Goal: Information Seeking & Learning: Learn about a topic

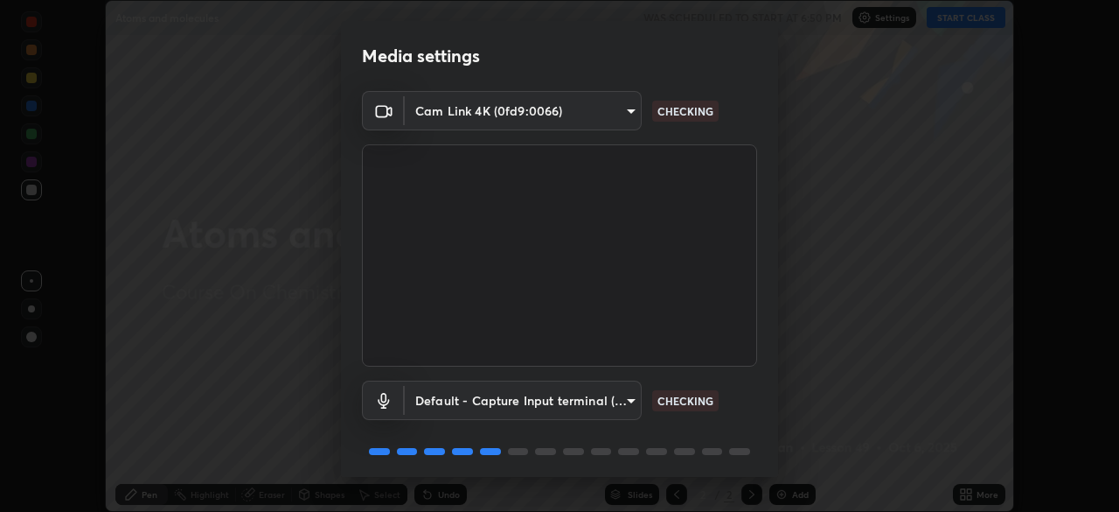
scroll to position [62, 0]
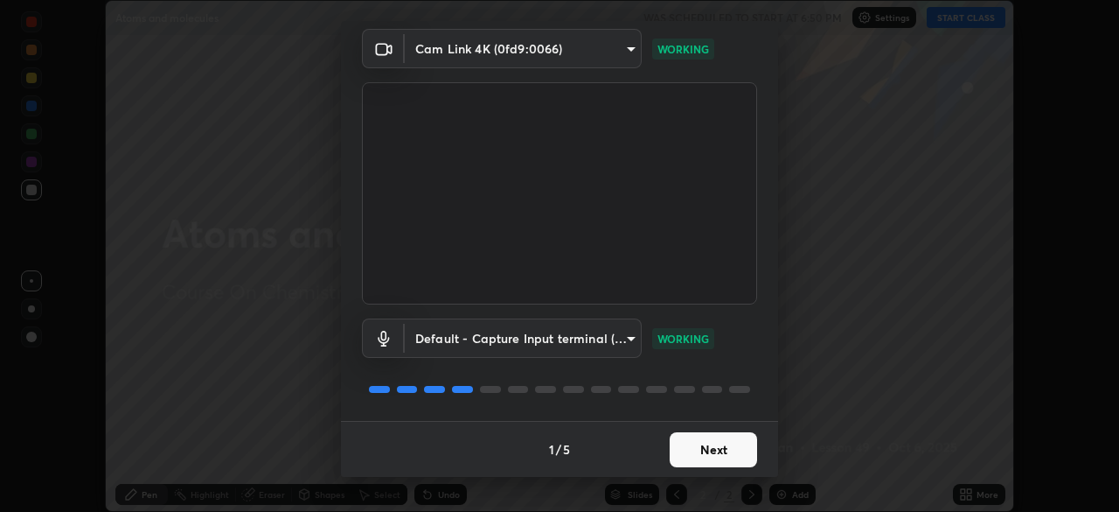
click at [703, 450] on button "Next" at bounding box center [713, 449] width 87 height 35
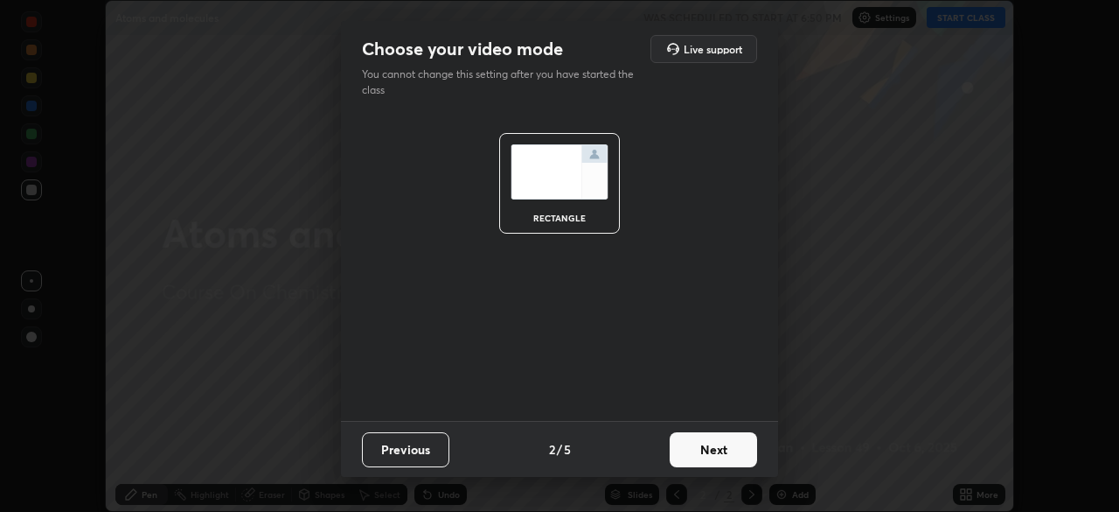
scroll to position [0, 0]
click at [699, 453] on button "Next" at bounding box center [713, 449] width 87 height 35
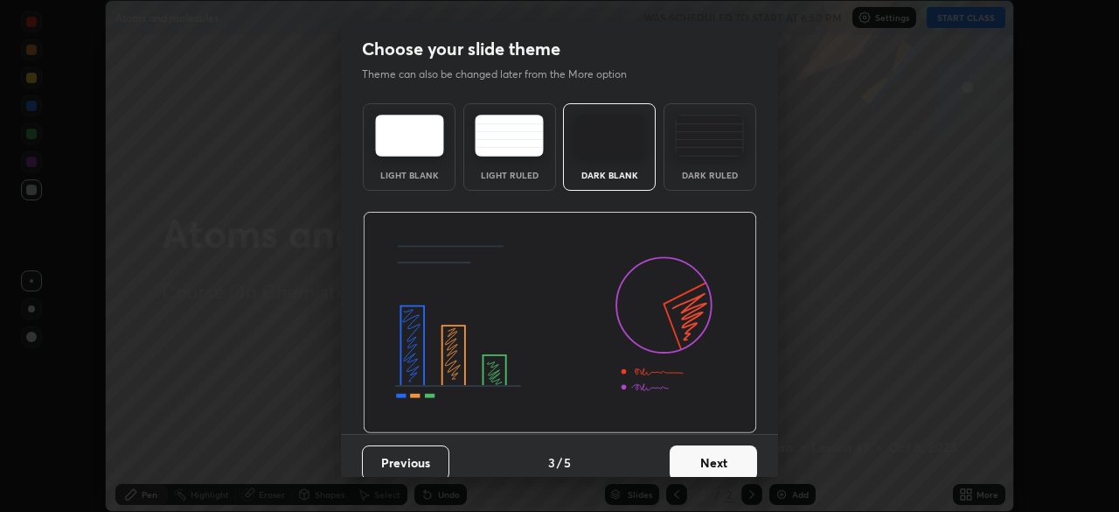
click at [700, 454] on button "Next" at bounding box center [713, 462] width 87 height 35
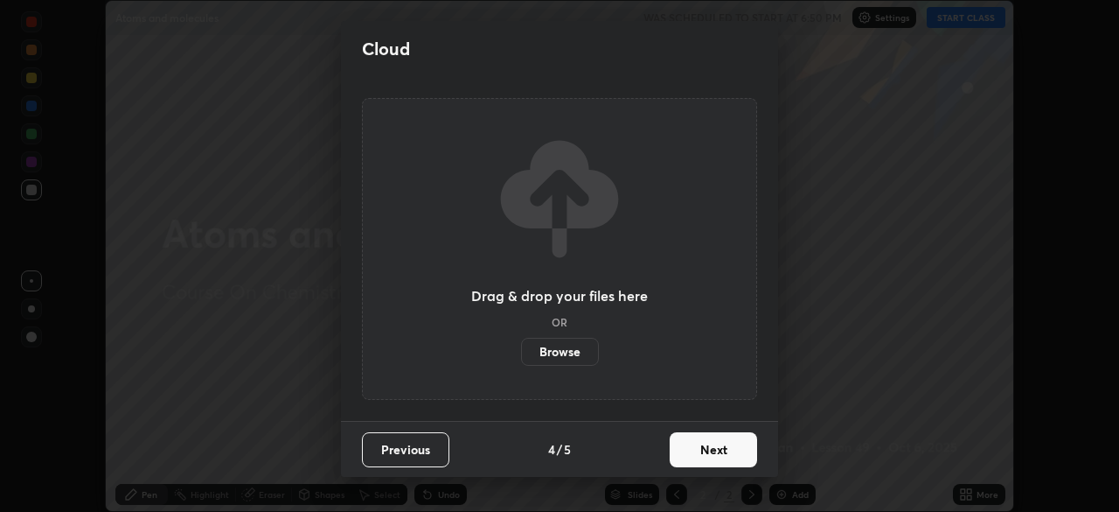
click at [686, 452] on button "Next" at bounding box center [713, 449] width 87 height 35
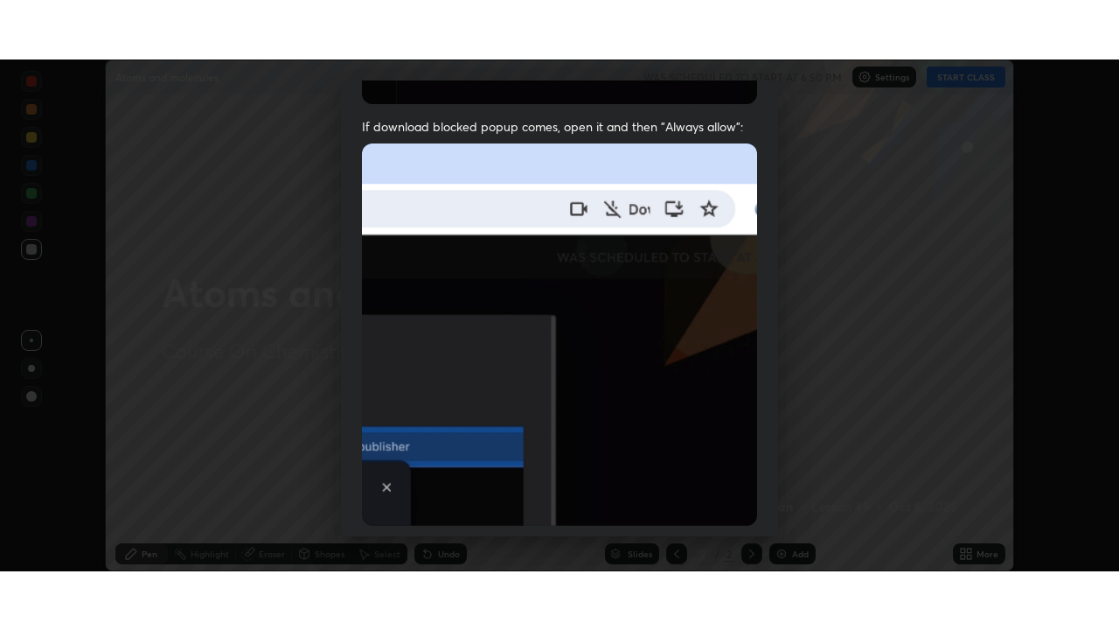
scroll to position [419, 0]
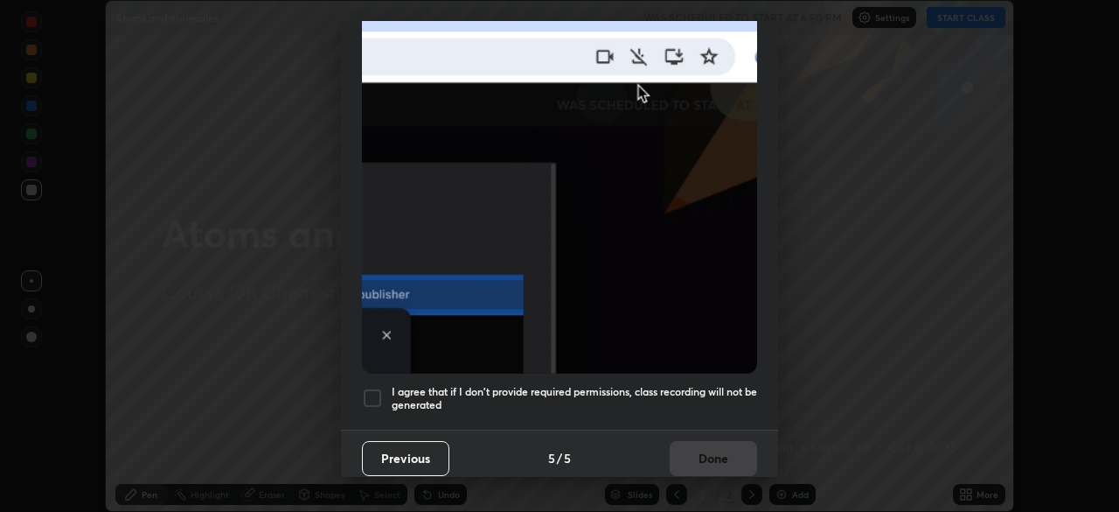
click at [374, 387] on div at bounding box center [372, 397] width 21 height 21
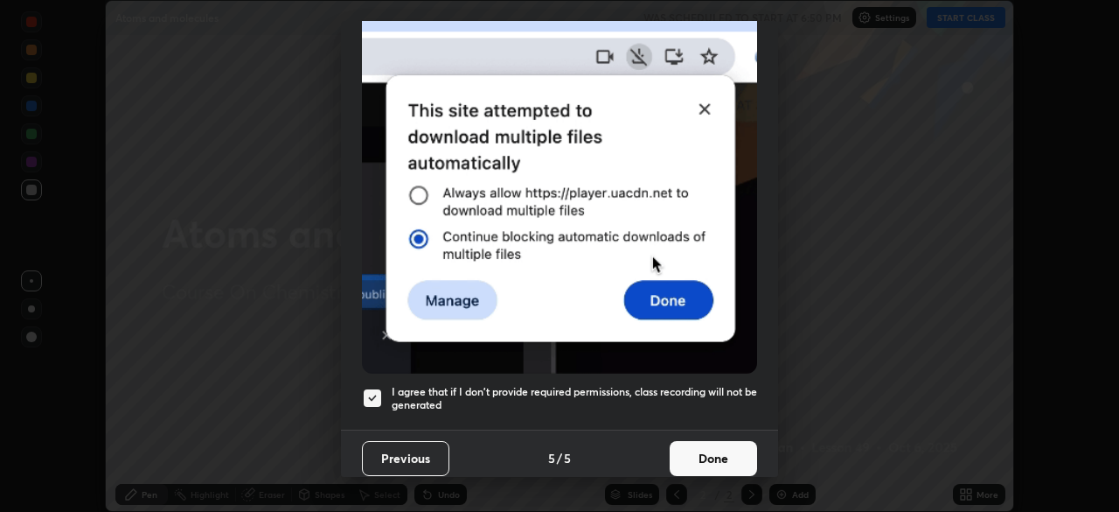
click at [740, 444] on button "Done" at bounding box center [713, 458] width 87 height 35
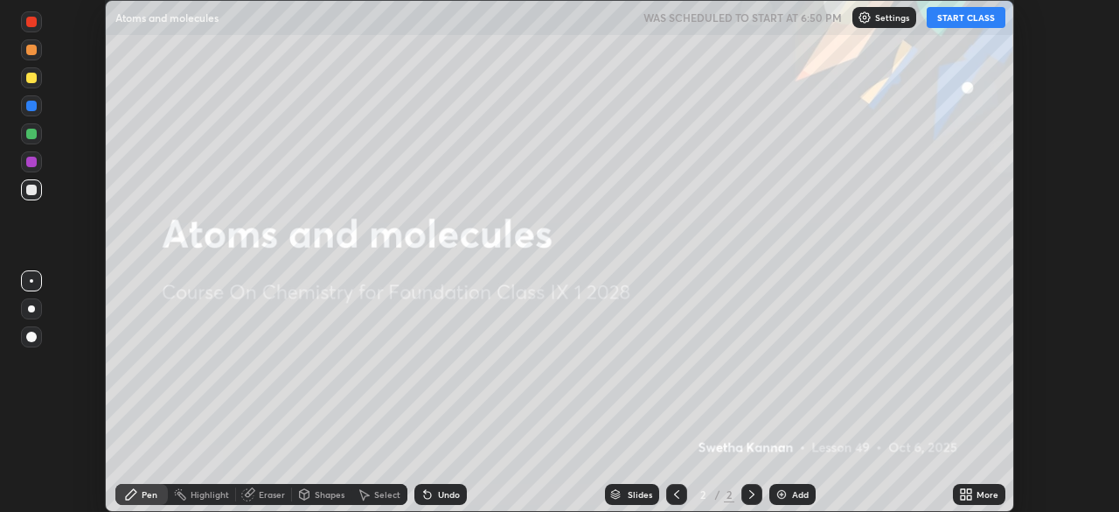
click at [974, 498] on div "More" at bounding box center [979, 494] width 52 height 21
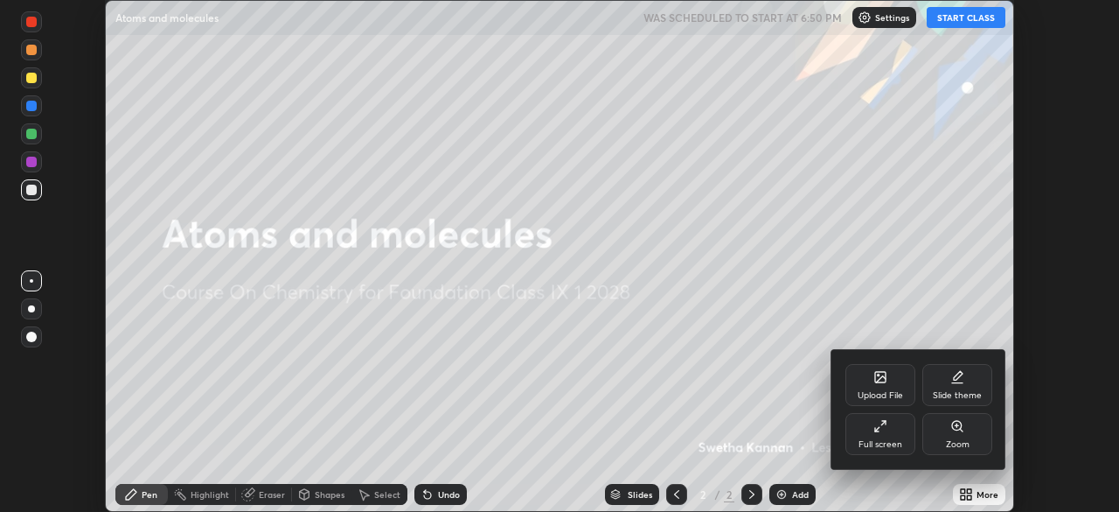
click at [875, 432] on icon at bounding box center [881, 426] width 14 height 14
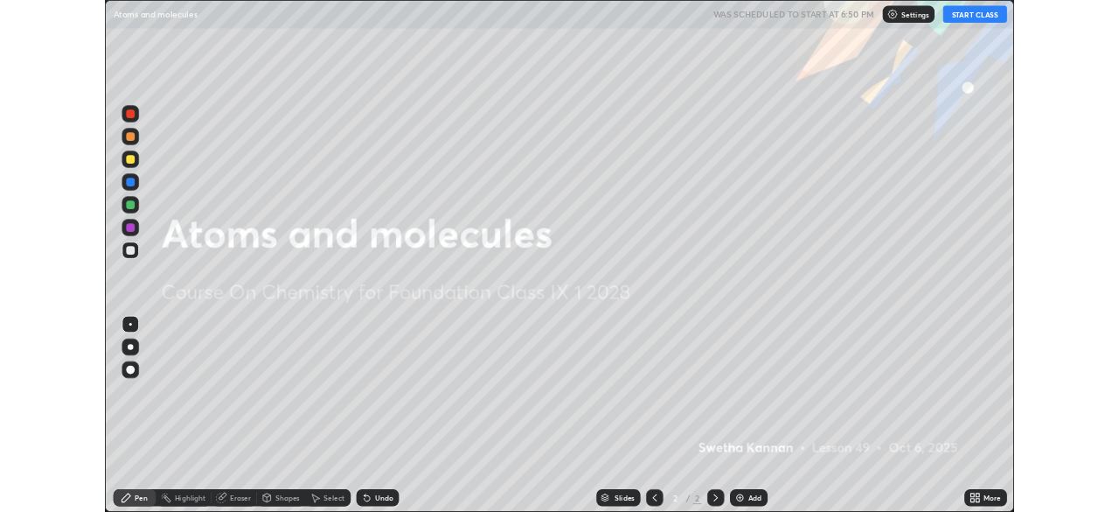
scroll to position [630, 1119]
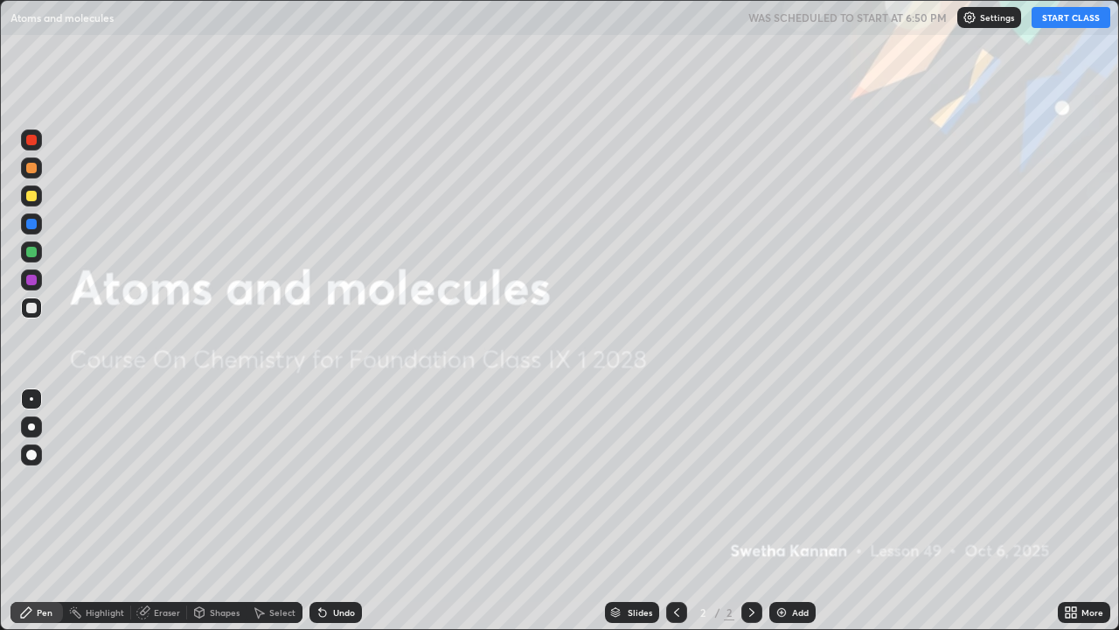
click at [1051, 21] on button "START CLASS" at bounding box center [1071, 17] width 79 height 21
click at [787, 511] on div "Add" at bounding box center [793, 612] width 46 height 21
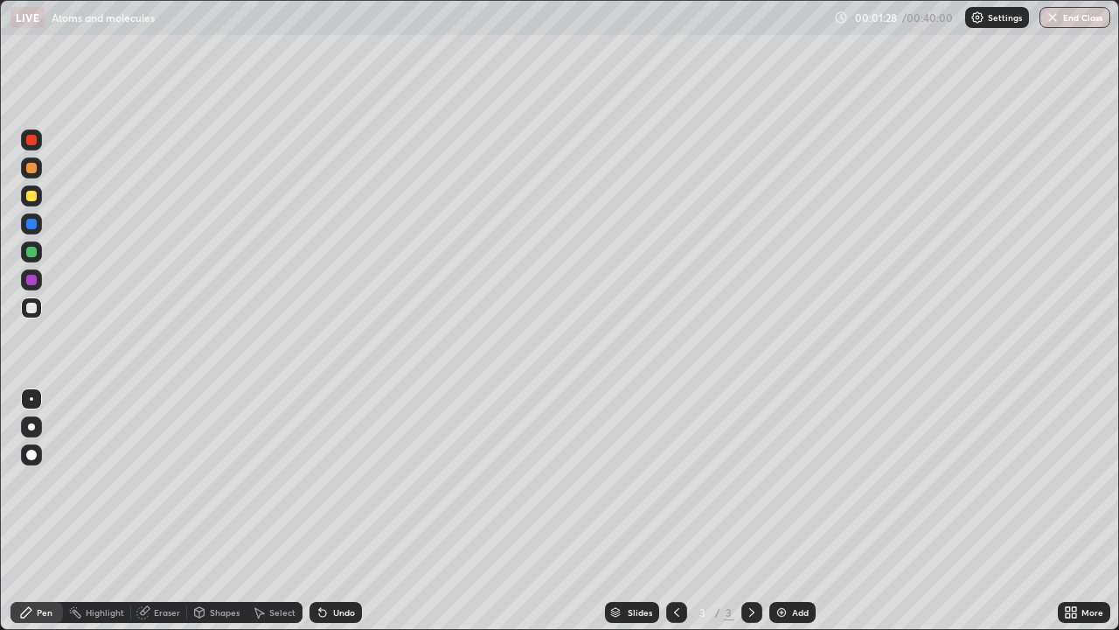
click at [31, 192] on div at bounding box center [31, 196] width 10 height 10
click at [35, 222] on div at bounding box center [31, 224] width 10 height 10
click at [28, 310] on div at bounding box center [31, 308] width 10 height 10
click at [31, 283] on div at bounding box center [31, 280] width 10 height 10
click at [784, 511] on img at bounding box center [782, 612] width 14 height 14
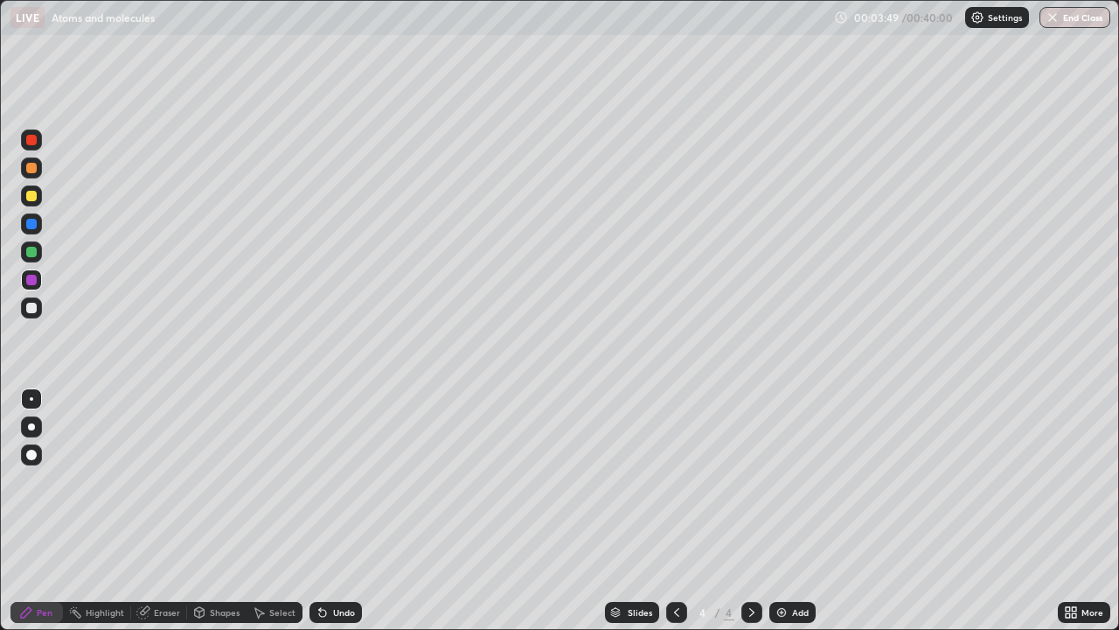
click at [38, 258] on div at bounding box center [31, 251] width 21 height 21
click at [31, 281] on div at bounding box center [31, 280] width 10 height 10
click at [31, 315] on div at bounding box center [31, 307] width 21 height 21
click at [31, 253] on div at bounding box center [31, 252] width 10 height 10
click at [785, 511] on img at bounding box center [782, 612] width 14 height 14
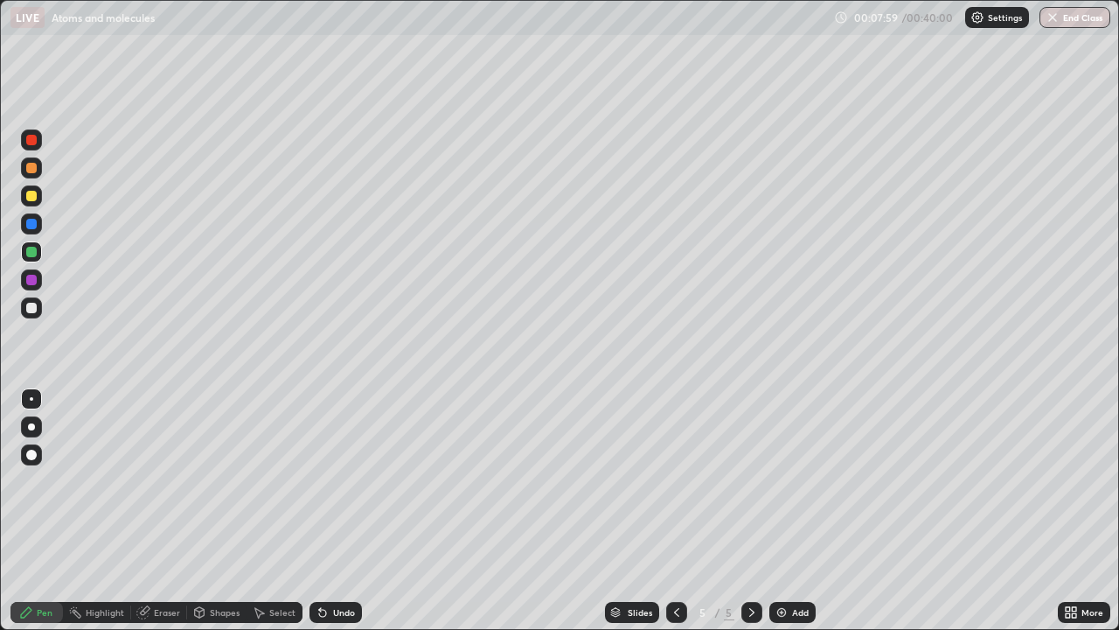
click at [35, 283] on div at bounding box center [31, 280] width 10 height 10
click at [31, 197] on div at bounding box center [31, 196] width 10 height 10
click at [30, 284] on div at bounding box center [31, 280] width 10 height 10
click at [32, 307] on div at bounding box center [31, 308] width 10 height 10
click at [31, 259] on div at bounding box center [31, 251] width 21 height 21
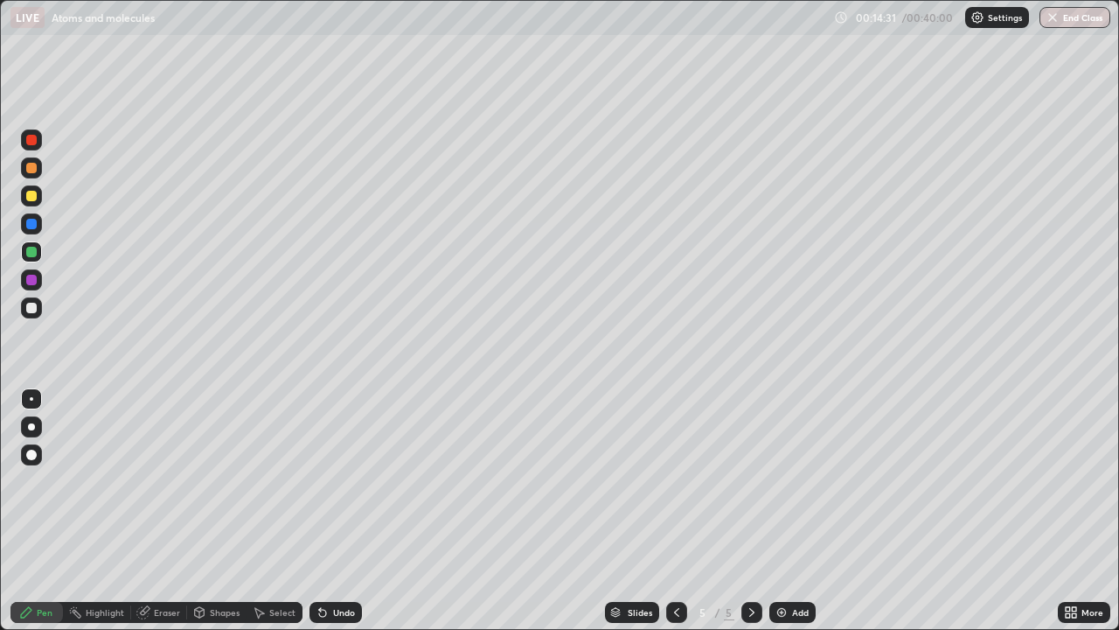
click at [338, 511] on div "Undo" at bounding box center [336, 612] width 52 height 21
click at [30, 312] on div at bounding box center [31, 308] width 10 height 10
click at [373, 511] on div "Slides 5 / 5 Add" at bounding box center [710, 612] width 696 height 35
click at [385, 511] on div "Slides 5 / 5 Add" at bounding box center [710, 612] width 696 height 35
click at [25, 283] on div at bounding box center [31, 279] width 21 height 21
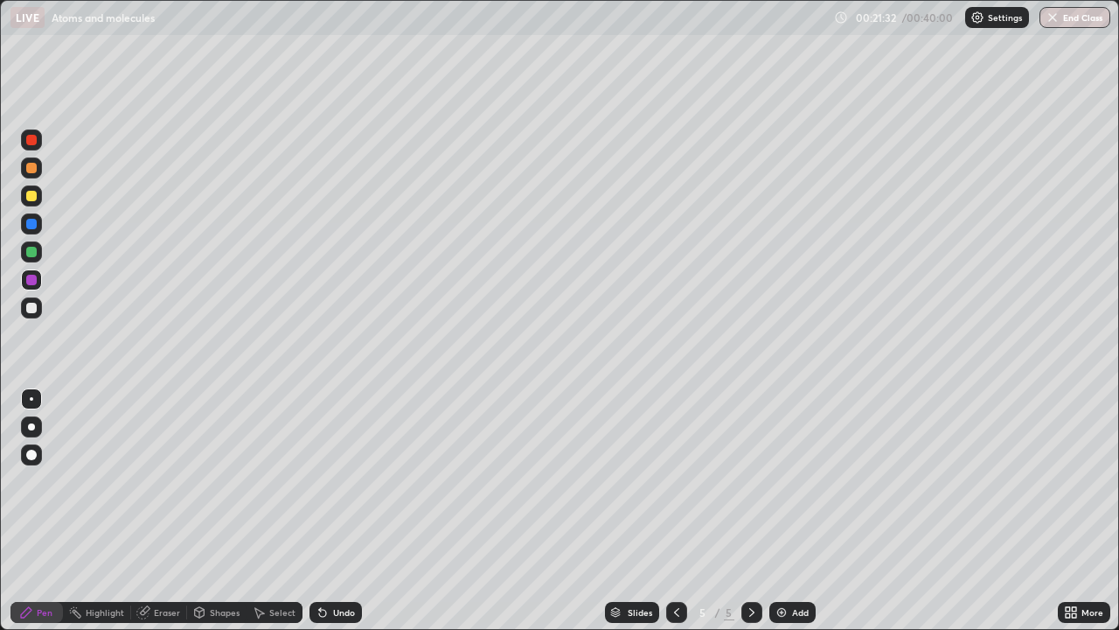
click at [778, 511] on img at bounding box center [782, 612] width 14 height 14
click at [31, 225] on div at bounding box center [31, 224] width 10 height 10
click at [29, 254] on div at bounding box center [31, 252] width 10 height 10
click at [30, 253] on div at bounding box center [31, 252] width 10 height 10
click at [336, 511] on div "Undo" at bounding box center [344, 612] width 22 height 9
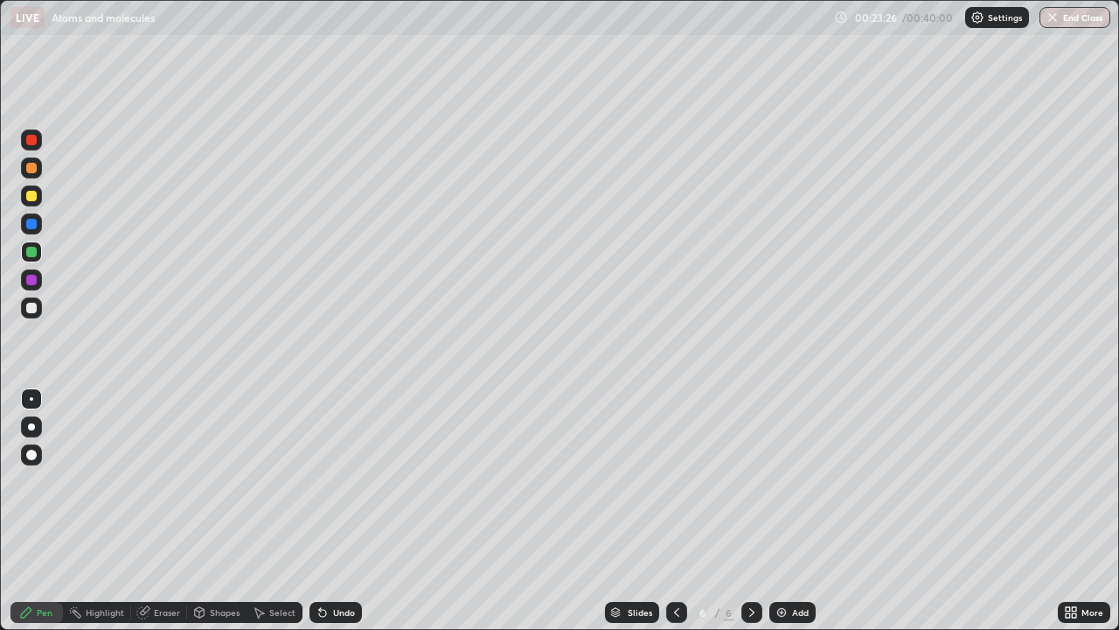
click at [29, 280] on div at bounding box center [31, 280] width 10 height 10
click at [30, 228] on div at bounding box center [31, 224] width 10 height 10
click at [30, 283] on div at bounding box center [31, 280] width 10 height 10
click at [30, 196] on div at bounding box center [31, 196] width 10 height 10
click at [333, 511] on div "Undo" at bounding box center [344, 612] width 22 height 9
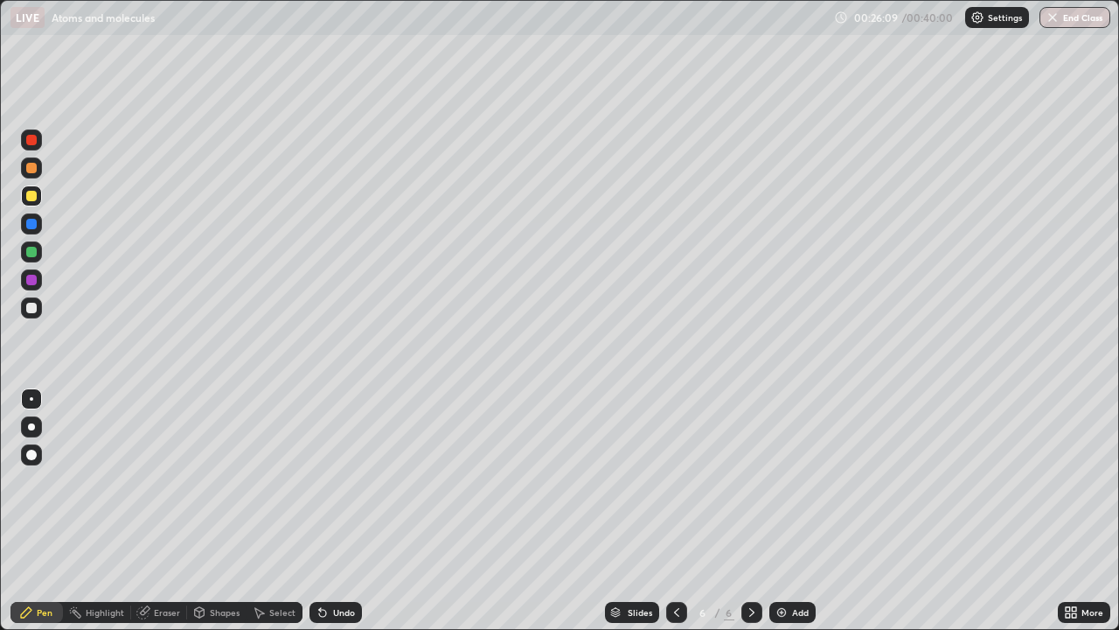
click at [776, 511] on img at bounding box center [782, 612] width 14 height 14
click at [31, 254] on div at bounding box center [31, 252] width 10 height 10
click at [31, 200] on div at bounding box center [31, 196] width 10 height 10
click at [780, 511] on img at bounding box center [782, 612] width 14 height 14
click at [33, 254] on div at bounding box center [31, 252] width 10 height 10
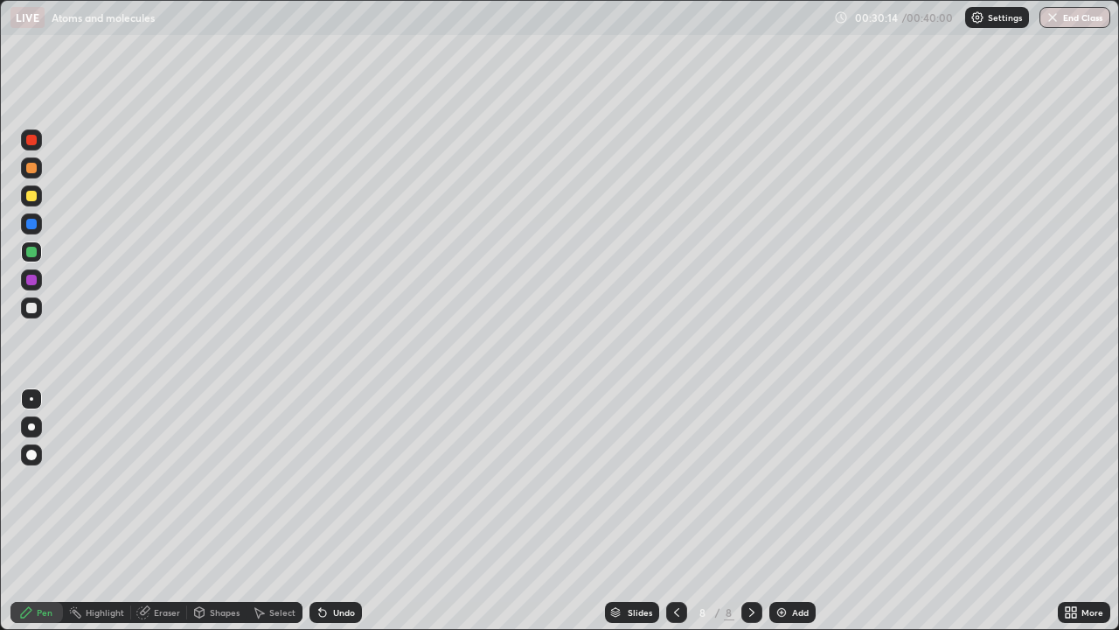
click at [27, 229] on div at bounding box center [31, 223] width 21 height 21
click at [28, 284] on div at bounding box center [31, 280] width 10 height 10
click at [26, 250] on div at bounding box center [31, 252] width 10 height 10
click at [31, 226] on div at bounding box center [31, 224] width 10 height 10
click at [780, 511] on img at bounding box center [782, 612] width 14 height 14
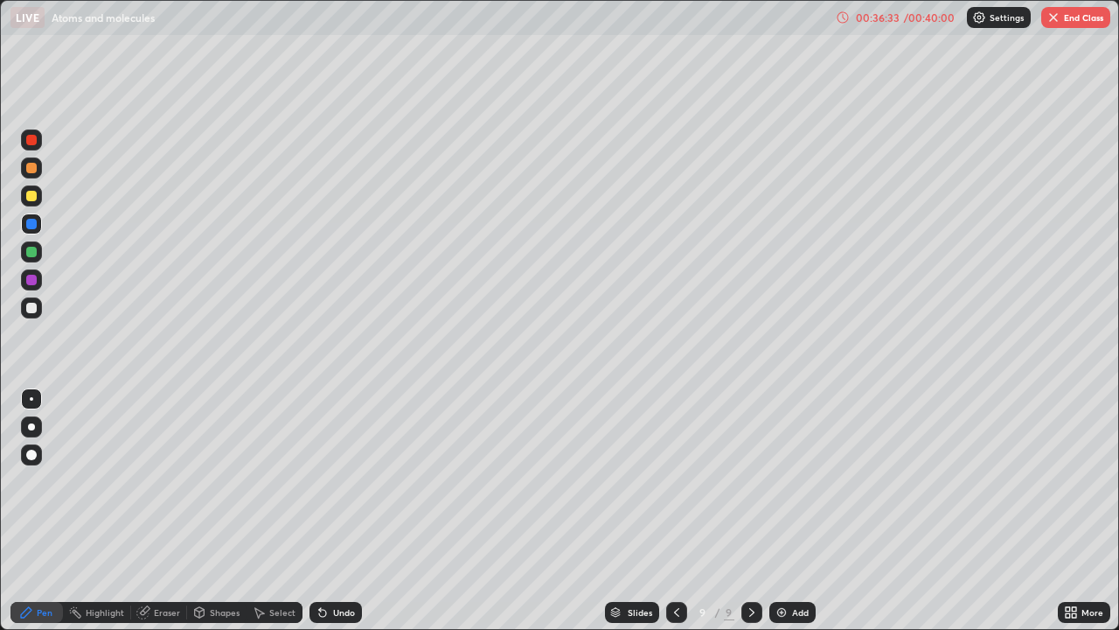
click at [26, 251] on div at bounding box center [31, 252] width 10 height 10
click at [31, 226] on div at bounding box center [31, 224] width 10 height 10
click at [28, 277] on div at bounding box center [31, 280] width 10 height 10
click at [29, 308] on div at bounding box center [31, 308] width 10 height 10
click at [33, 282] on div at bounding box center [31, 280] width 10 height 10
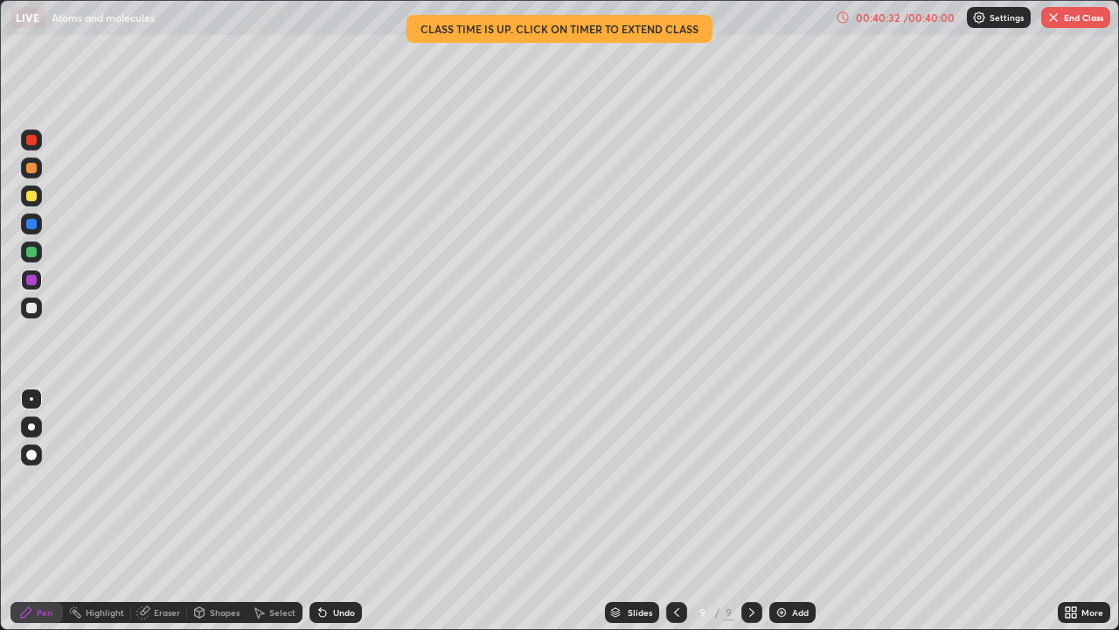
click at [1059, 21] on img "button" at bounding box center [1054, 17] width 14 height 14
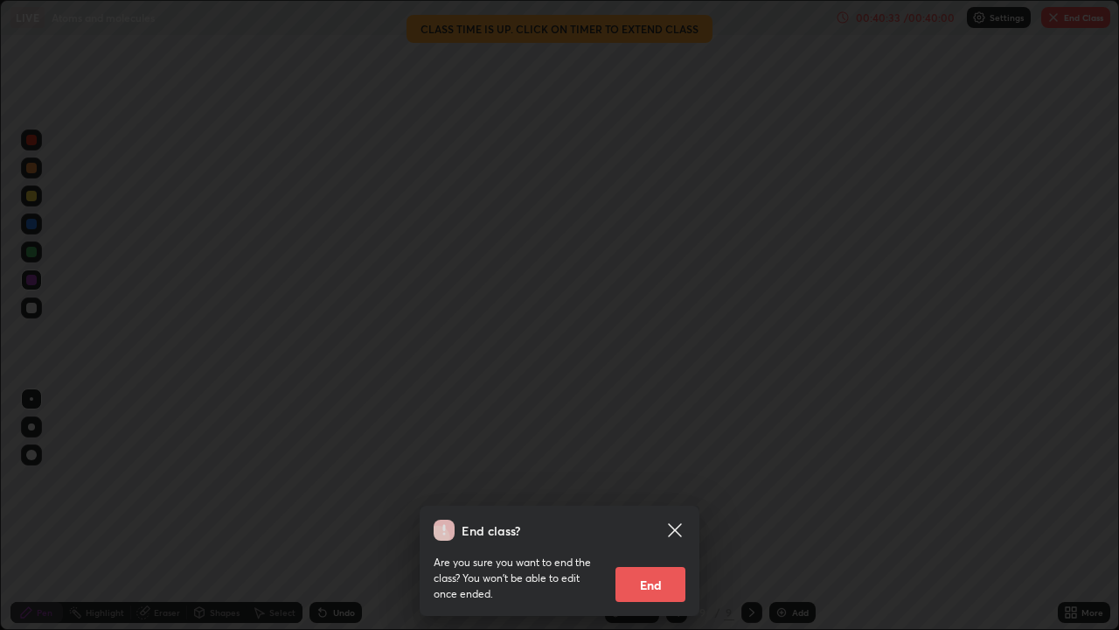
click at [656, 511] on button "End" at bounding box center [651, 584] width 70 height 35
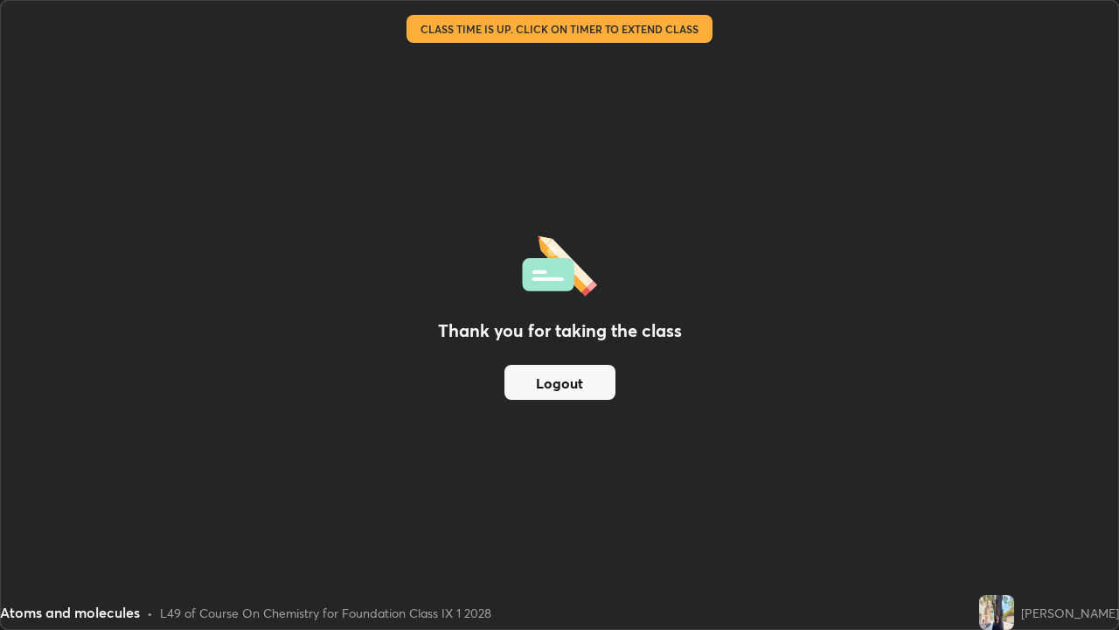
click at [583, 463] on div "Thank you for taking the class Logout" at bounding box center [560, 315] width 1118 height 628
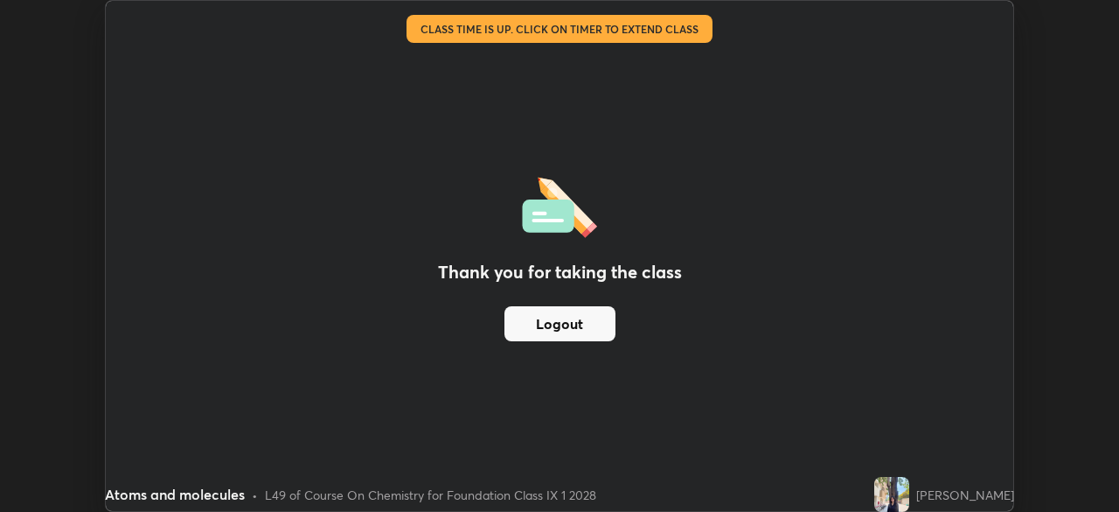
scroll to position [86934, 86326]
